Goal: Task Accomplishment & Management: Use online tool/utility

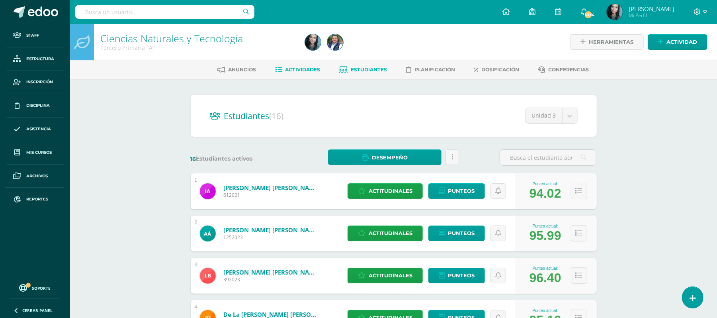
click at [311, 63] on link "Actividades" at bounding box center [297, 69] width 45 height 13
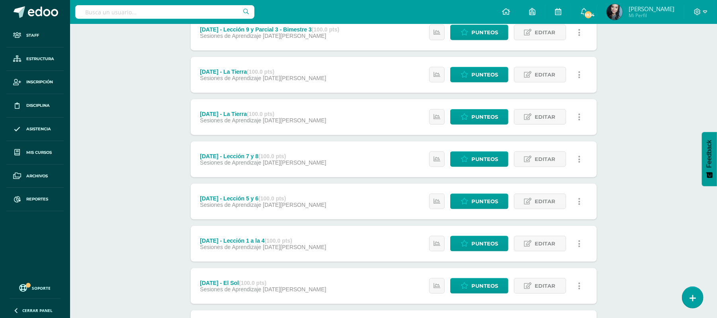
scroll to position [702, 0]
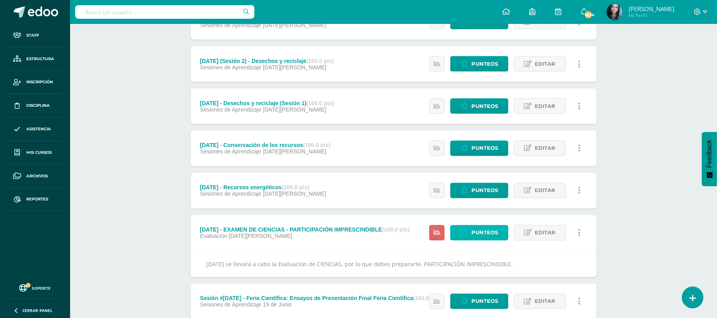
click at [469, 231] on link "Punteos" at bounding box center [479, 233] width 58 height 16
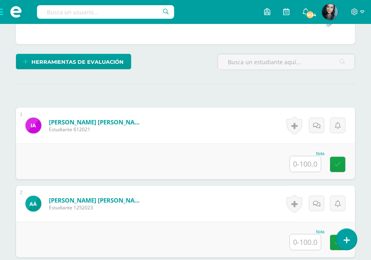
scroll to position [191, 0]
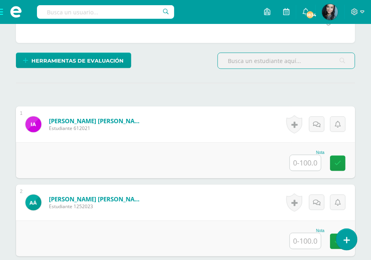
click at [307, 158] on input "text" at bounding box center [305, 163] width 31 height 16
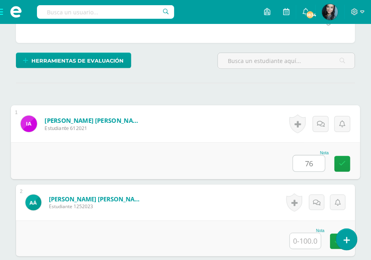
type input "76"
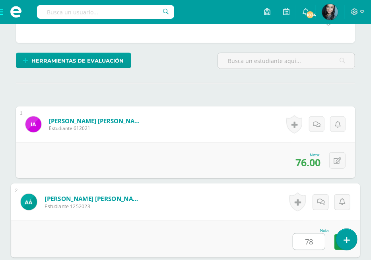
type input "78"
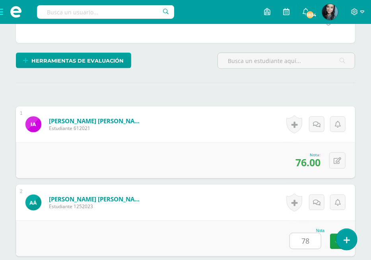
scroll to position [381, 0]
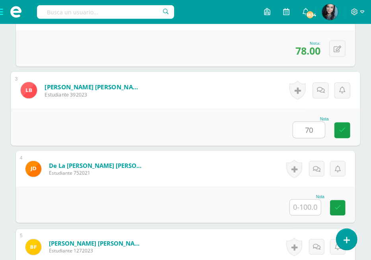
type input "70"
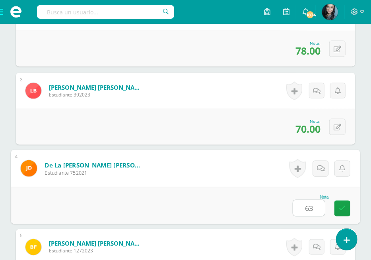
type input "63"
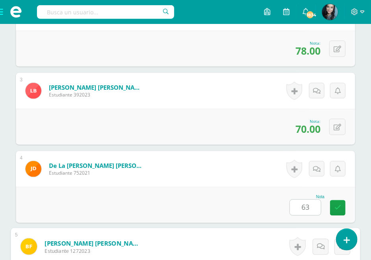
scroll to position [537, 0]
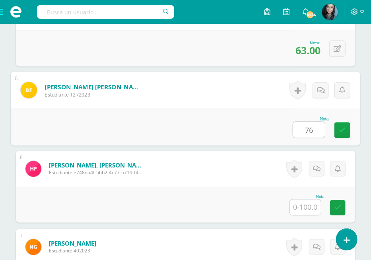
type input "76"
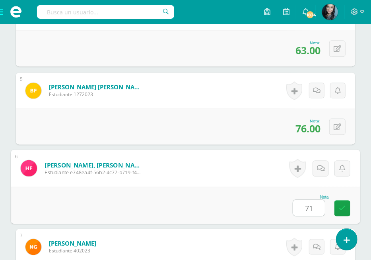
type input "71"
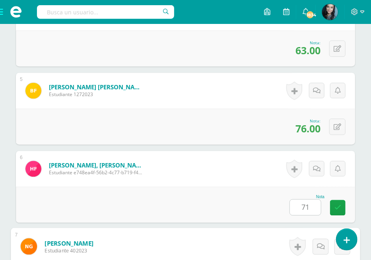
scroll to position [693, 0]
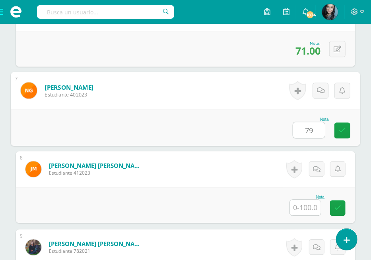
type input "79"
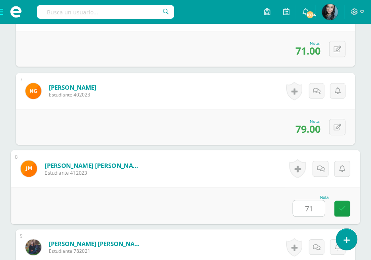
type input "71"
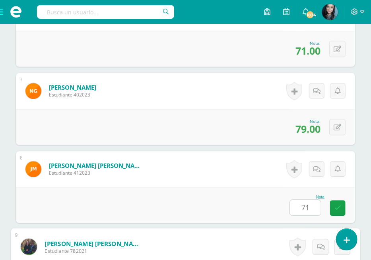
scroll to position [849, 0]
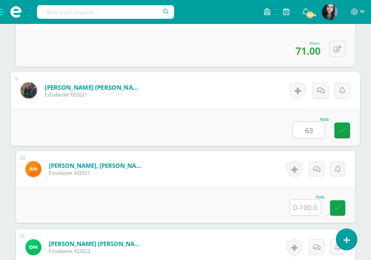
type input "63"
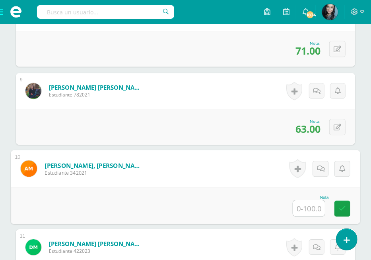
click at [313, 208] on input "text" at bounding box center [309, 208] width 32 height 16
type input "79"
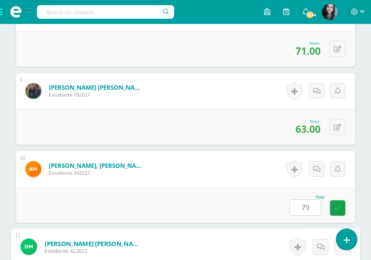
scroll to position [1005, 0]
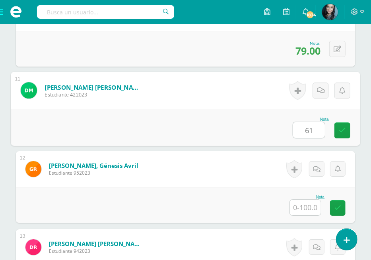
type input "61"
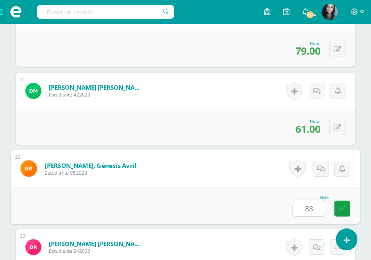
type input "83"
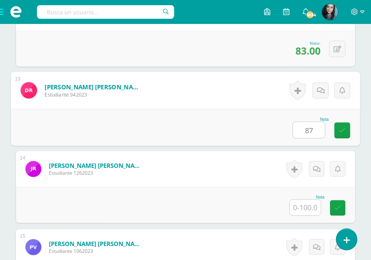
type input "87"
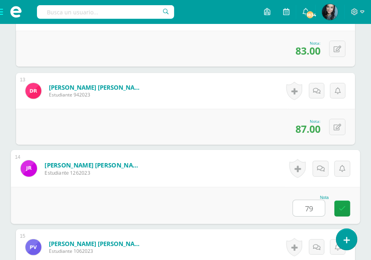
type input "79"
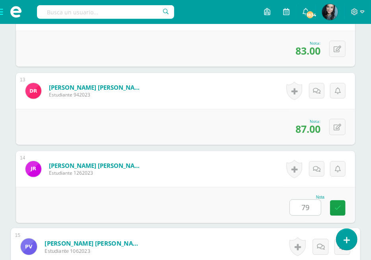
scroll to position [1317, 0]
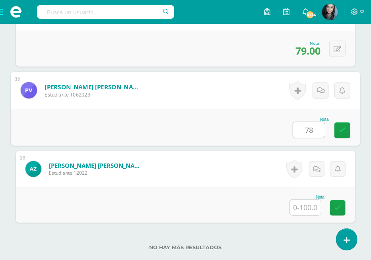
type input "78"
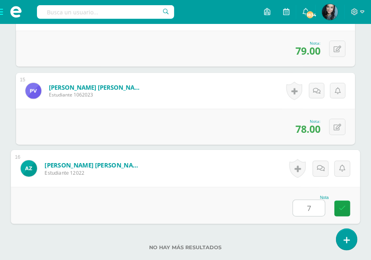
type input "79"
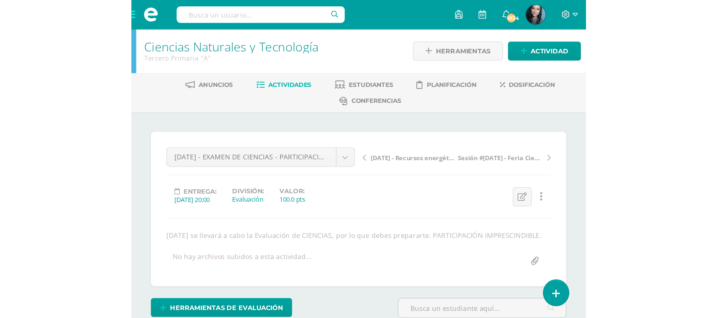
scroll to position [0, 0]
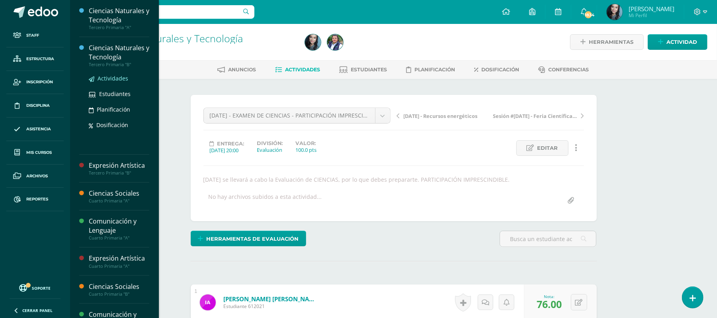
click at [110, 76] on span "Actividades" at bounding box center [113, 78] width 31 height 8
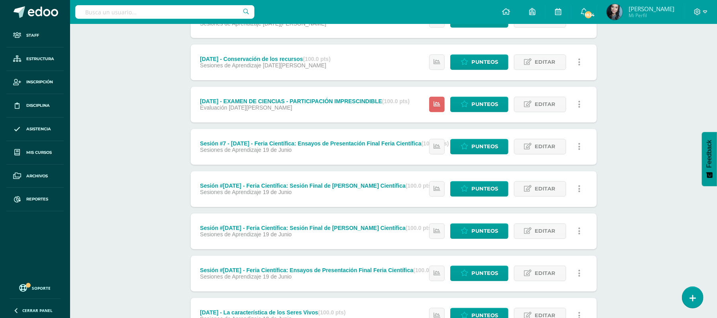
scroll to position [1017, 0]
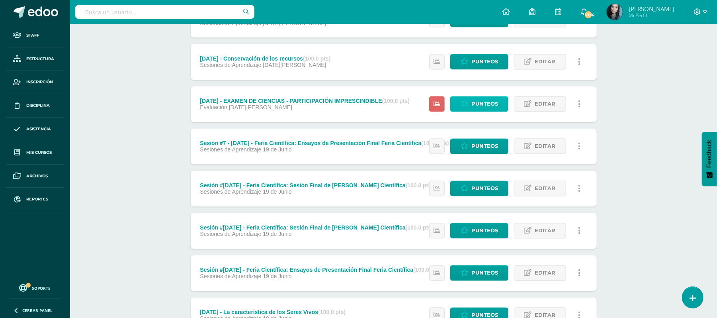
click at [499, 106] on link "Punteos" at bounding box center [479, 104] width 58 height 16
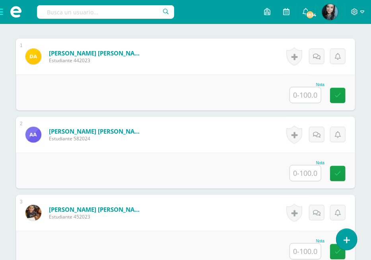
scroll to position [268, 0]
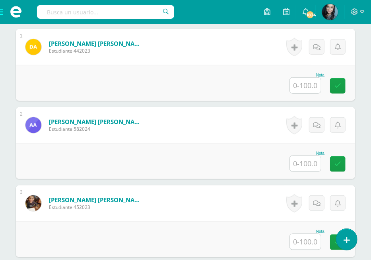
click at [312, 85] on input "text" at bounding box center [305, 86] width 31 height 16
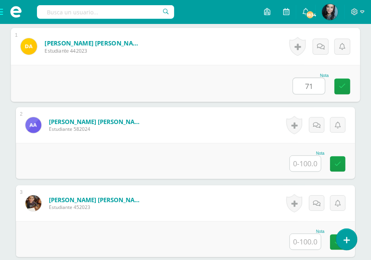
type input "71"
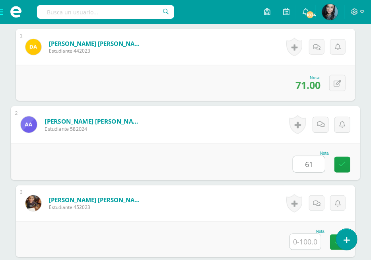
type input "61"
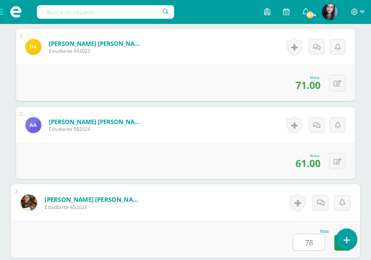
type input "78"
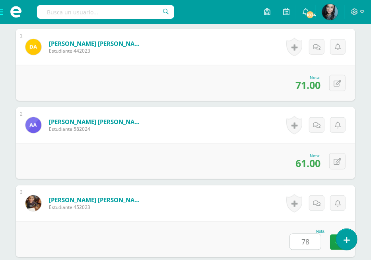
scroll to position [459, 0]
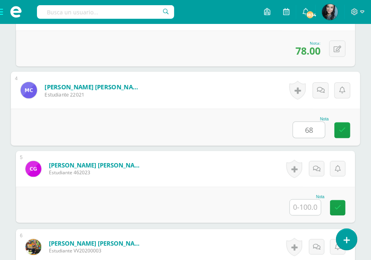
type input "68"
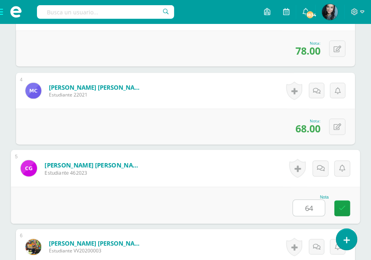
type input "64"
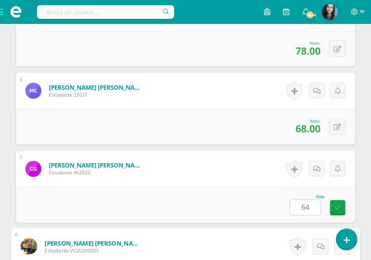
scroll to position [615, 0]
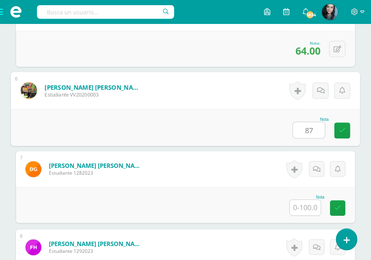
type input "87"
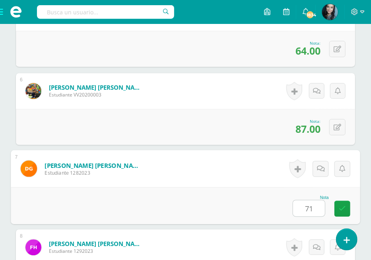
type input "71"
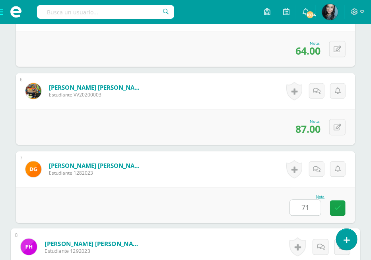
scroll to position [771, 0]
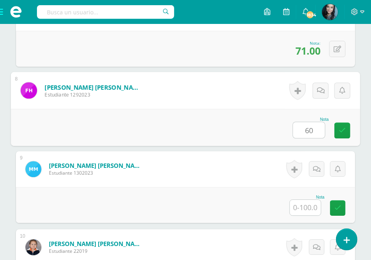
type input "60"
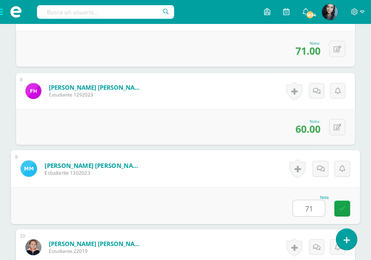
type input "71"
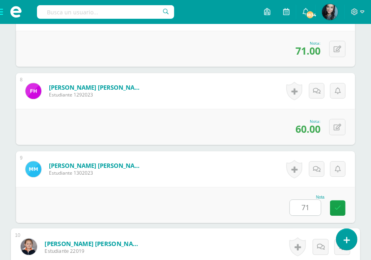
scroll to position [927, 0]
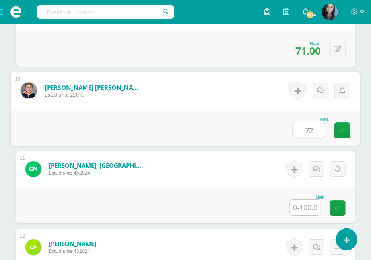
type input "72"
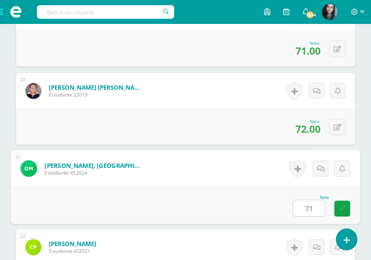
type input "71"
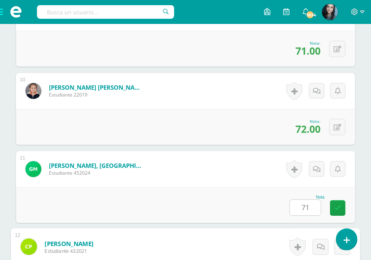
scroll to position [1083, 0]
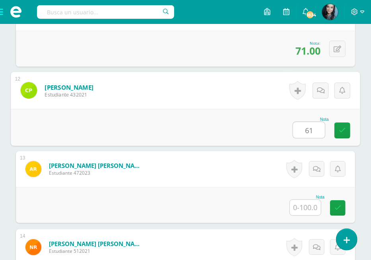
type input "61"
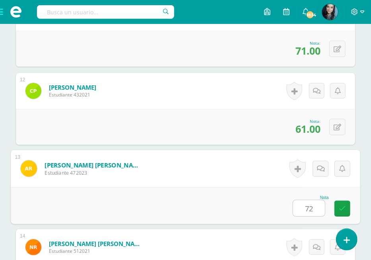
type input "72"
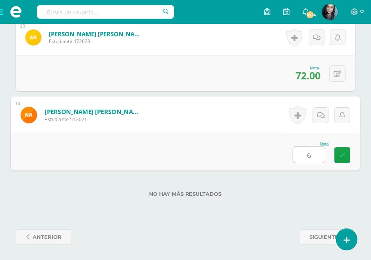
type input "62"
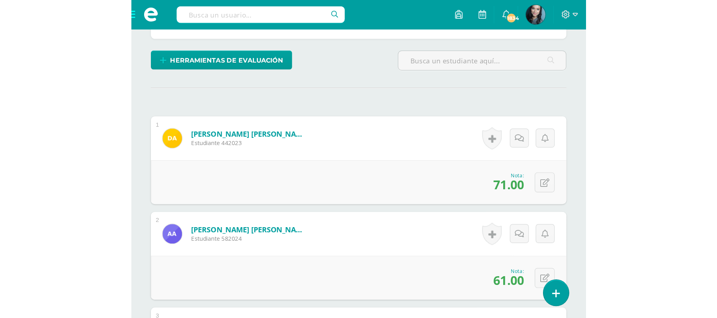
scroll to position [0, 0]
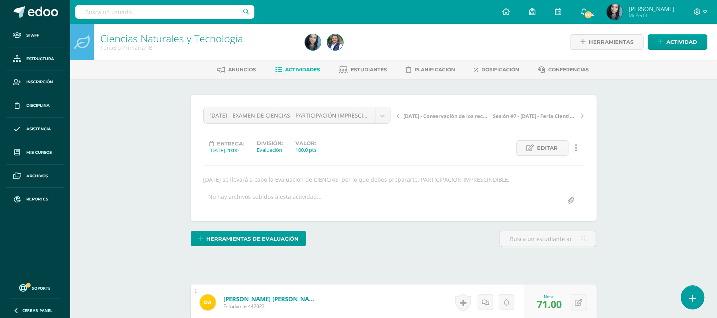
click at [693, 305] on link at bounding box center [692, 296] width 23 height 23
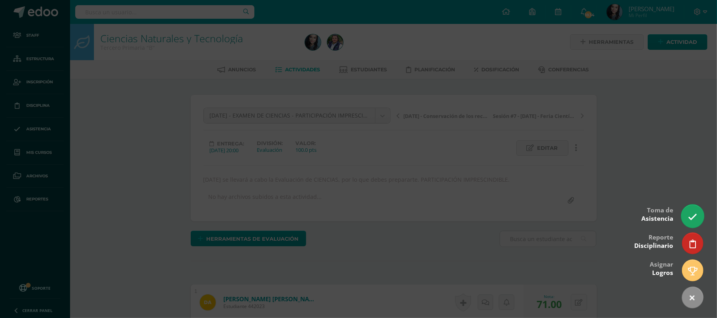
click at [691, 209] on link at bounding box center [692, 215] width 23 height 23
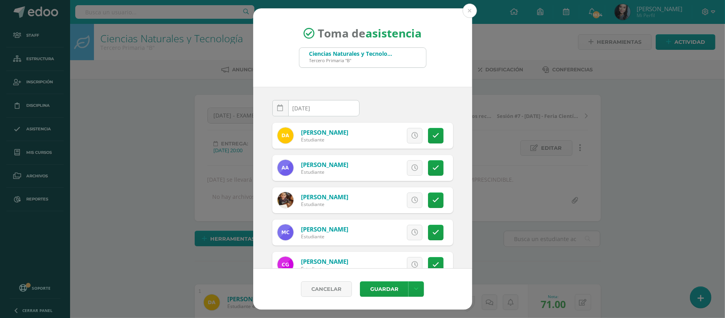
click at [459, 10] on div "Toma de asistencia Ciencias Naturales y Tecnología Tercero Primaria "B"" at bounding box center [362, 47] width 219 height 78
click at [466, 6] on button at bounding box center [470, 11] width 14 height 14
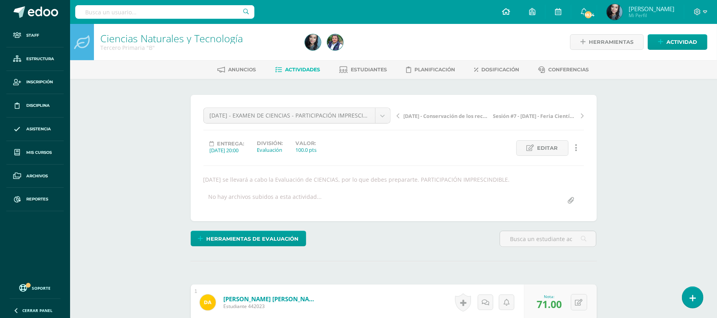
click at [518, 14] on link at bounding box center [506, 12] width 27 height 24
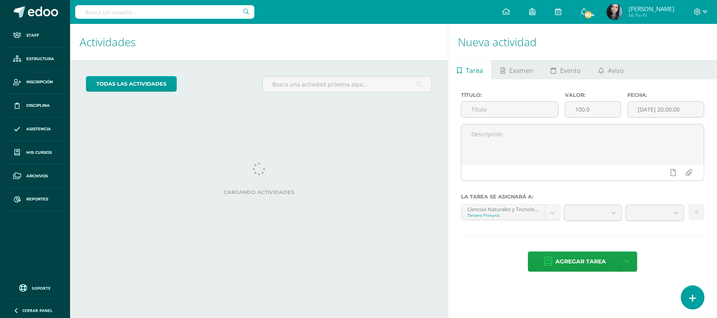
click at [695, 296] on icon at bounding box center [692, 297] width 7 height 9
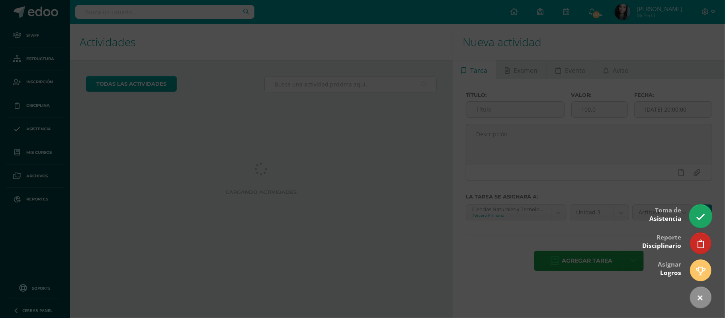
click at [702, 211] on link at bounding box center [700, 215] width 23 height 23
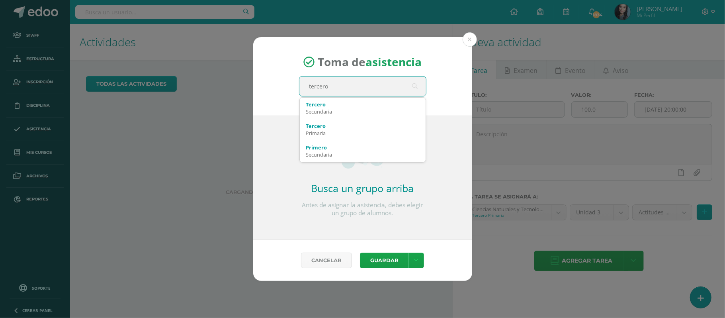
type input "tercero"
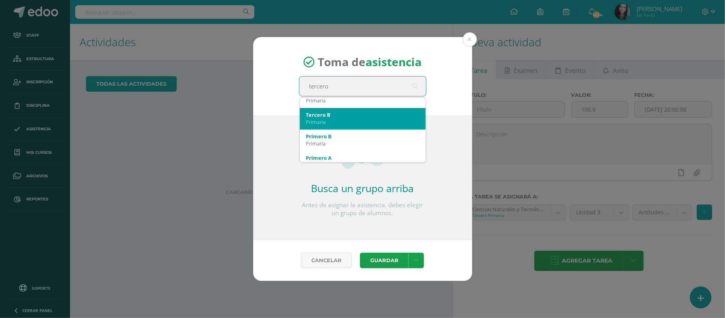
click at [350, 111] on div "Tercero B" at bounding box center [362, 114] width 113 height 7
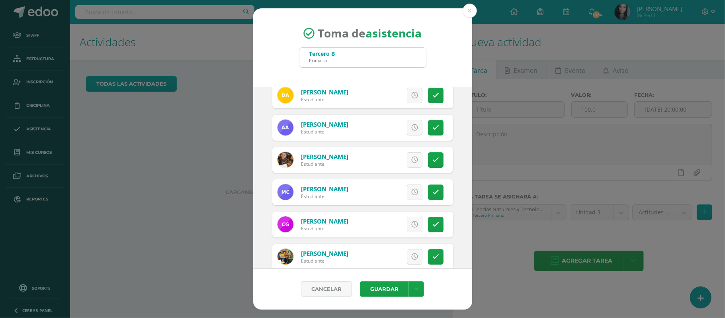
scroll to position [41, 0]
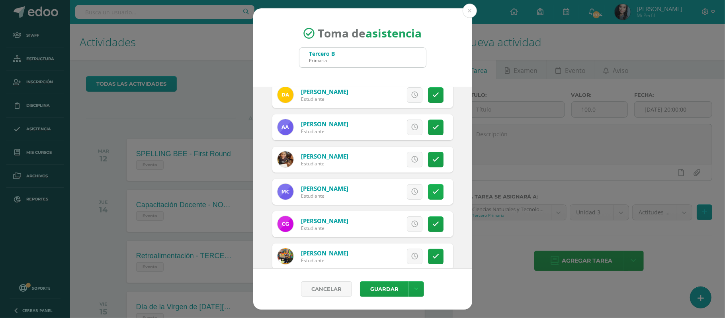
click at [432, 194] on icon at bounding box center [435, 191] width 7 height 7
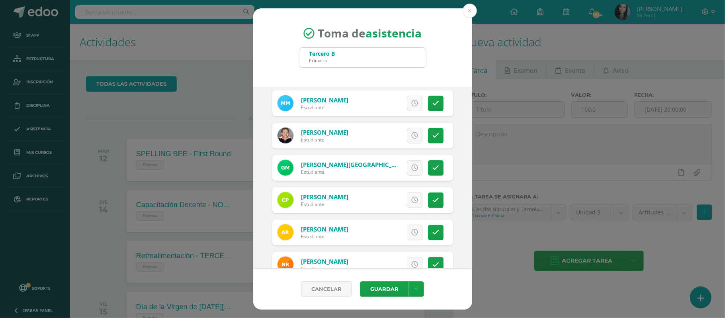
scroll to position [291, 0]
